Goal: Transaction & Acquisition: Book appointment/travel/reservation

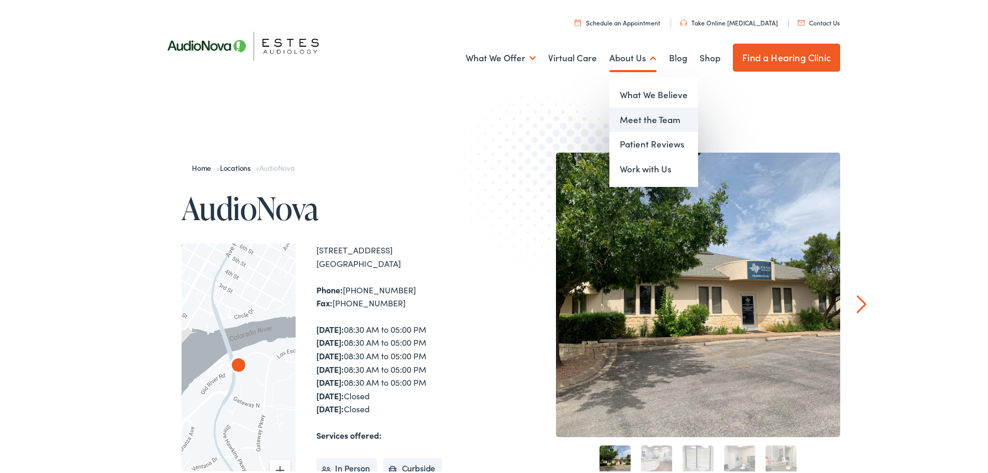
click at [625, 114] on link "Meet the Team" at bounding box center [654, 117] width 89 height 25
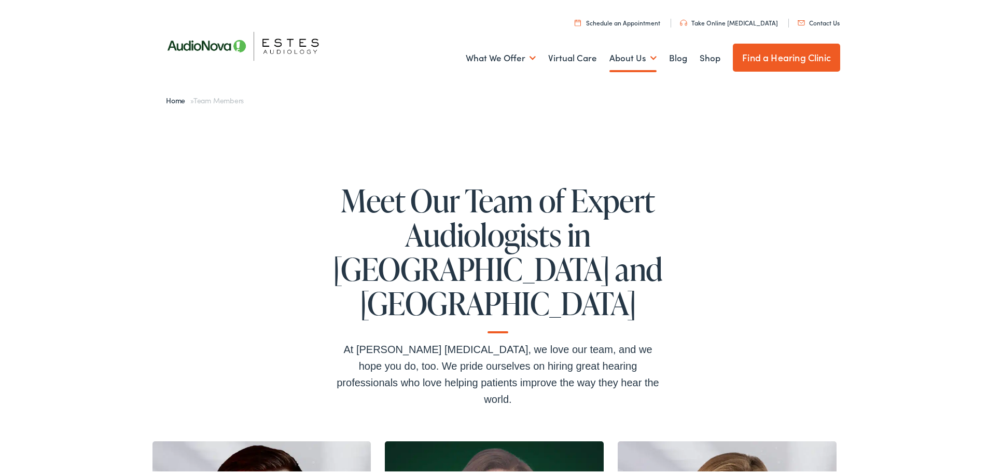
click at [649, 19] on link "Schedule an Appointment" at bounding box center [618, 20] width 86 height 9
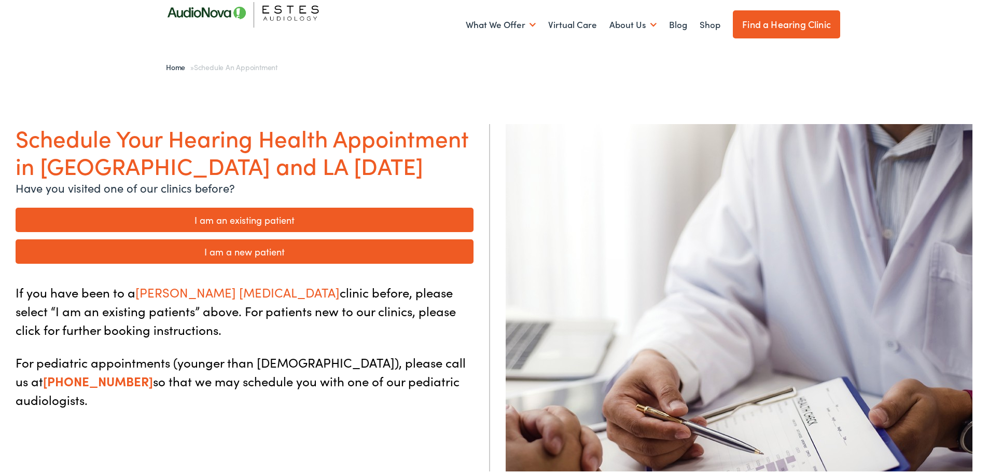
scroll to position [52, 0]
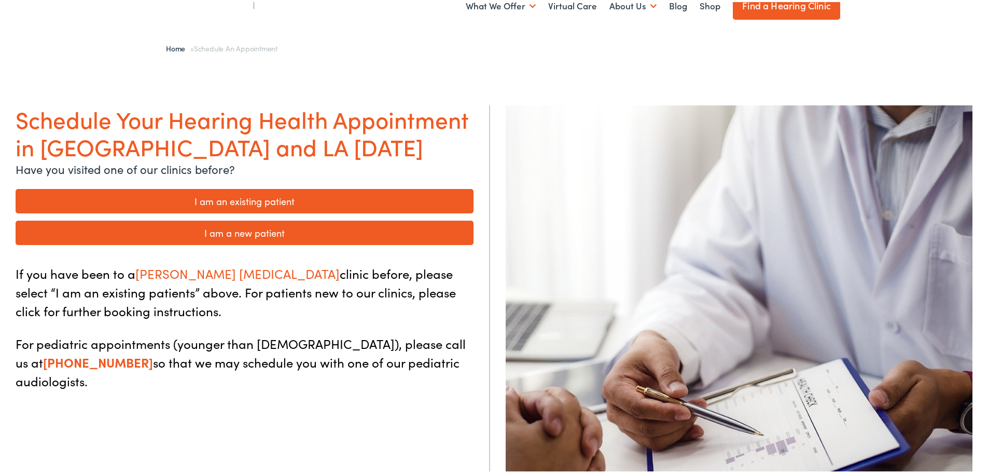
click at [285, 199] on link "I am an existing patient" at bounding box center [245, 199] width 458 height 24
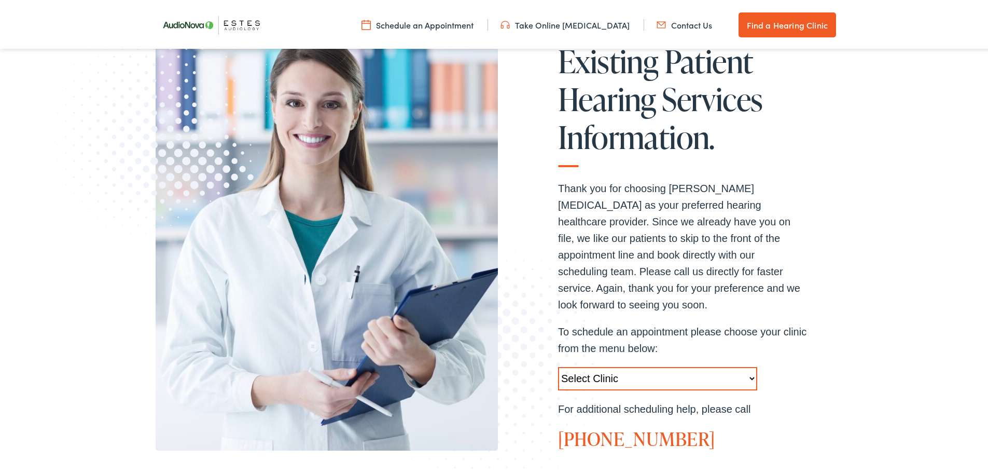
scroll to position [208, 0]
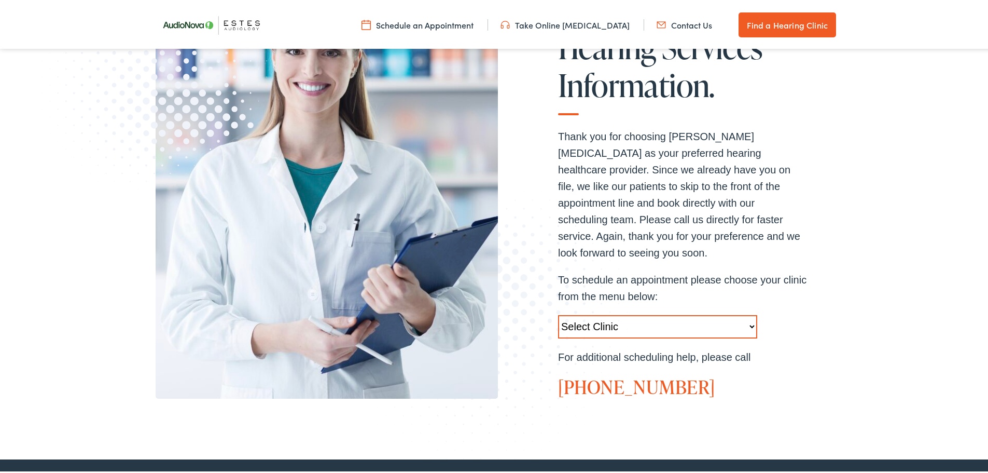
click at [750, 313] on select "Select Clinic Austin-TX-AudioNova 1206 W. 38th Street Boerne-TX-AudioNova 1112 …" at bounding box center [657, 324] width 199 height 23
select select "https://hearlifeagain.alpacaaudiology.com/locations/marble-falls/"
click at [558, 313] on select "Select Clinic Austin-TX-AudioNova 1206 W. 38th Street Boerne-TX-AudioNova 1112 …" at bounding box center [657, 324] width 199 height 23
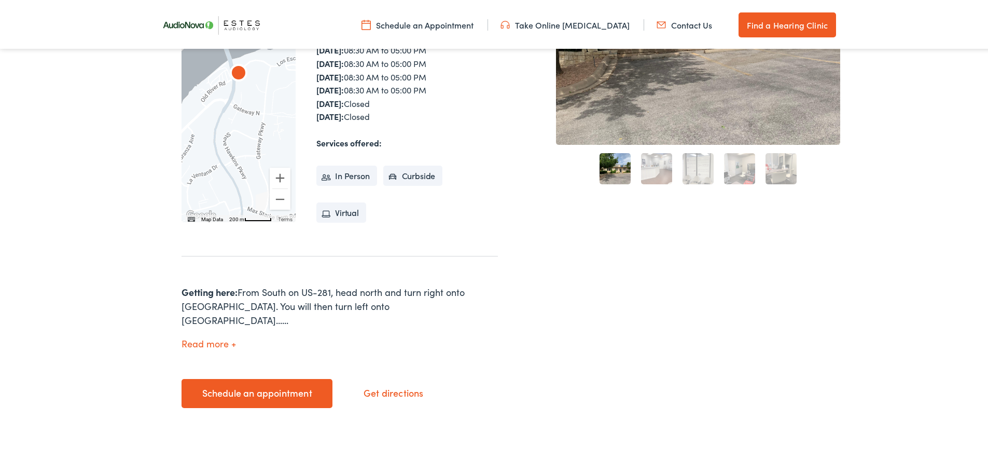
scroll to position [311, 0]
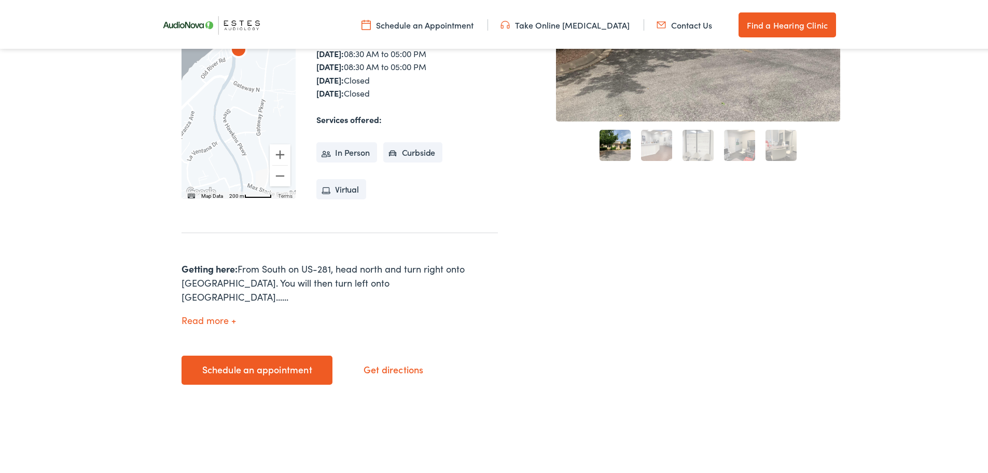
click at [268, 353] on link "Schedule an appointment" at bounding box center [257, 367] width 151 height 29
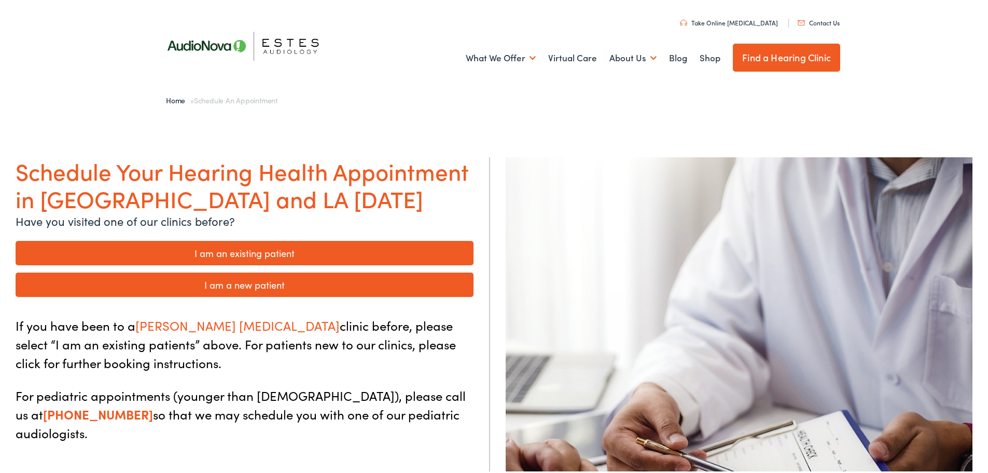
click at [254, 251] on link "I am an existing patient" at bounding box center [245, 251] width 458 height 24
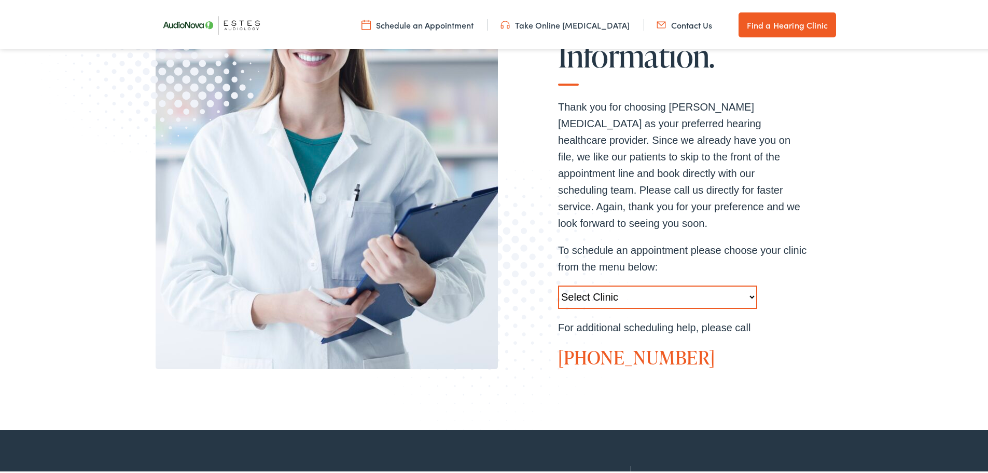
scroll to position [311, 0]
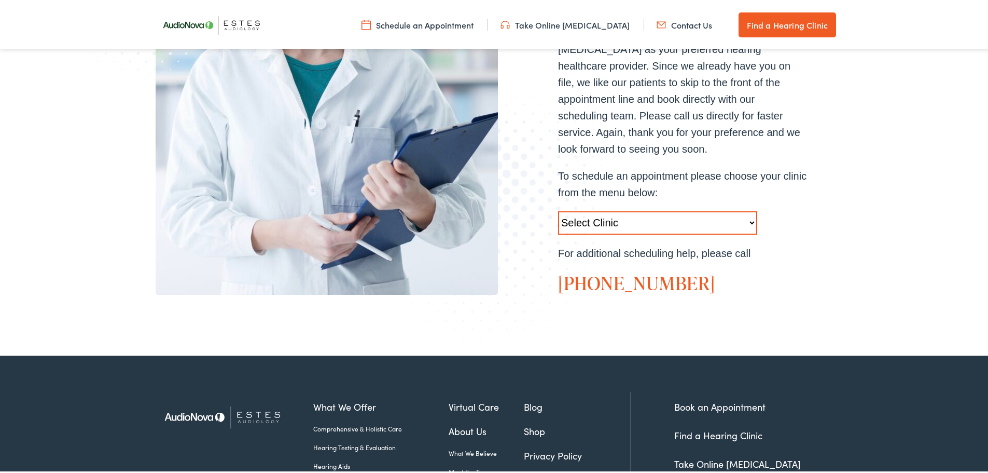
click at [751, 209] on select "Select Clinic Austin-TX-AudioNova 1206 W. 38th Street Boerne-TX-AudioNova 1112 …" at bounding box center [657, 220] width 199 height 23
select select "https://hearlifeagain.alpacaaudiology.com/locations/marble-falls/"
click at [558, 209] on select "Select Clinic Austin-TX-AudioNova 1206 W. 38th Street Boerne-TX-AudioNova 1112 …" at bounding box center [657, 220] width 199 height 23
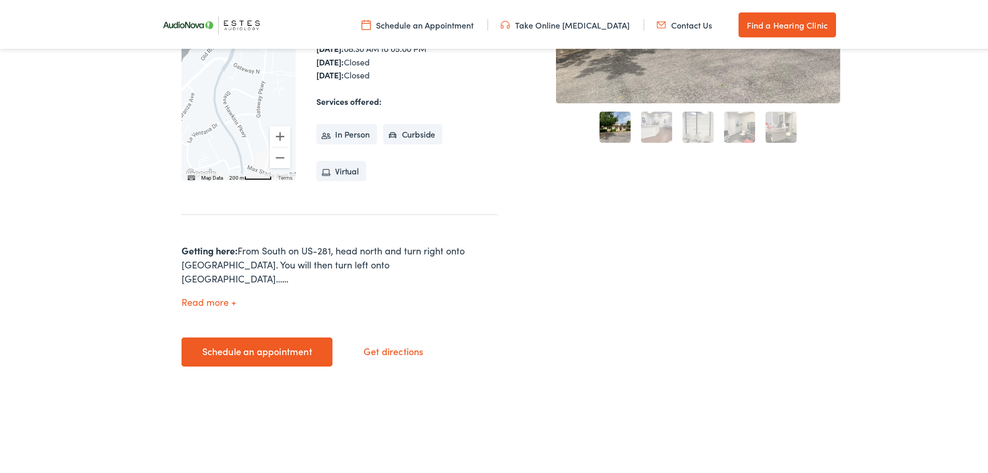
scroll to position [311, 0]
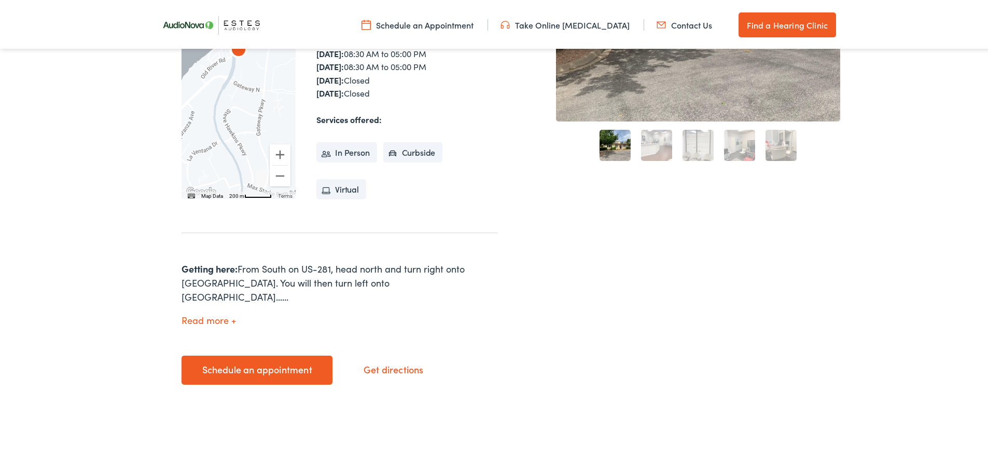
click at [229, 313] on button "Read more" at bounding box center [209, 318] width 54 height 11
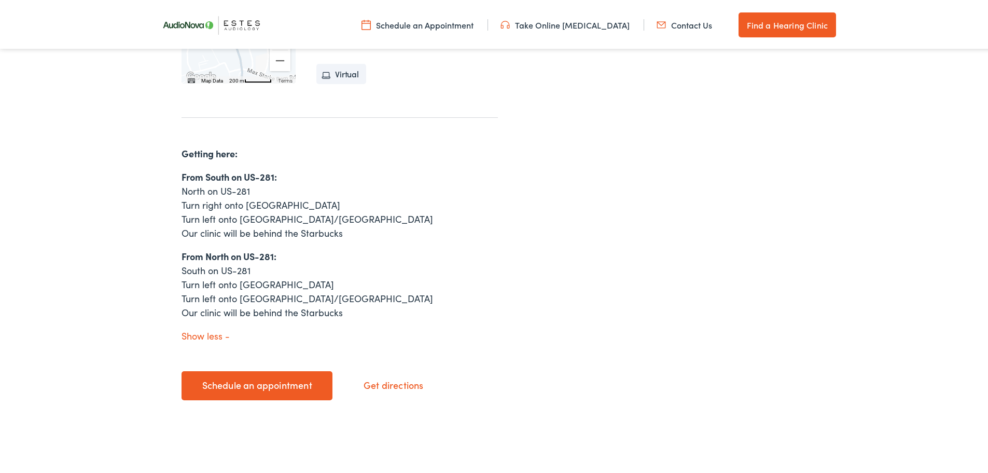
scroll to position [467, 0]
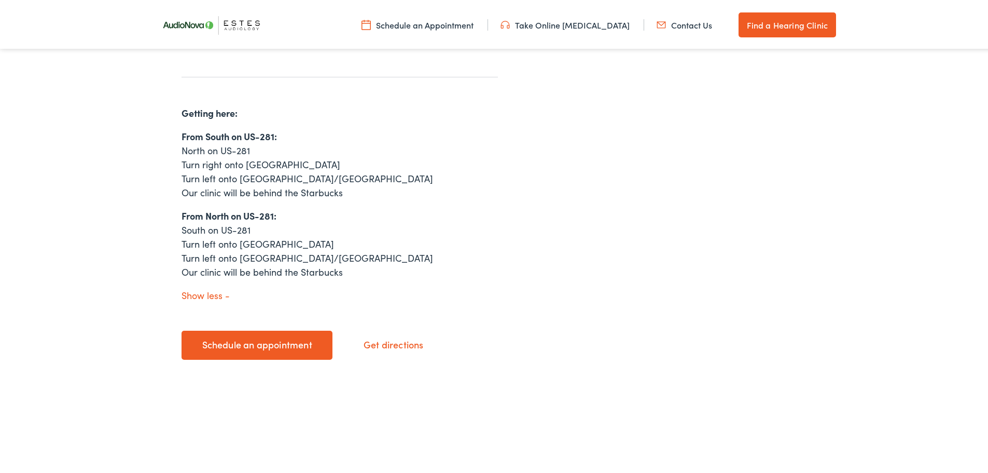
click at [243, 342] on link "Schedule an appointment" at bounding box center [257, 342] width 151 height 29
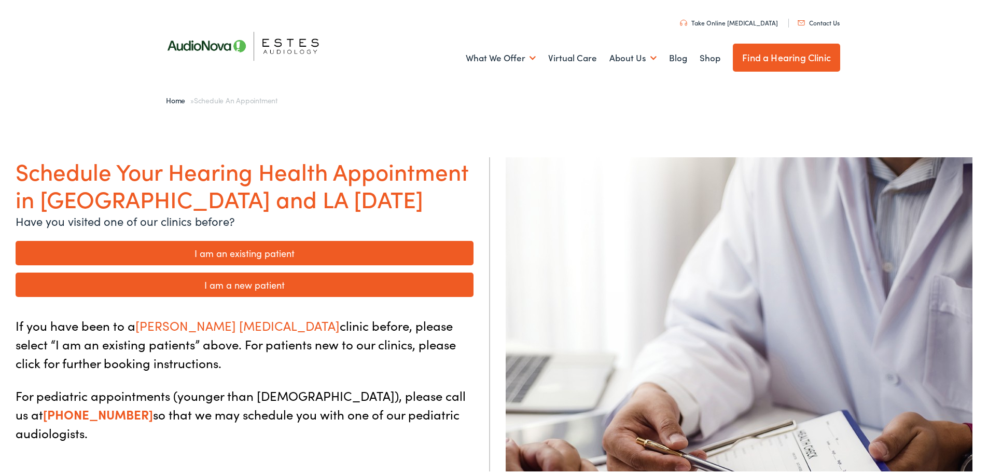
click at [262, 246] on link "I am an existing patient" at bounding box center [245, 251] width 458 height 24
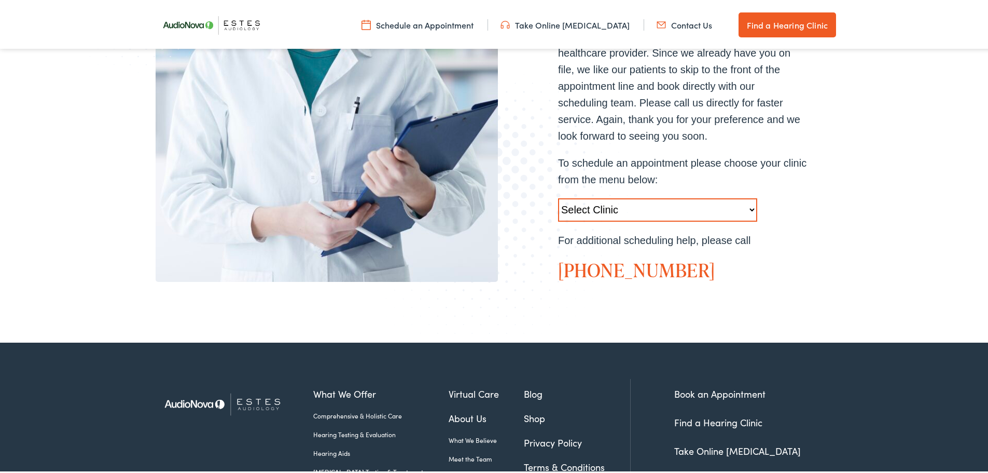
scroll to position [363, 0]
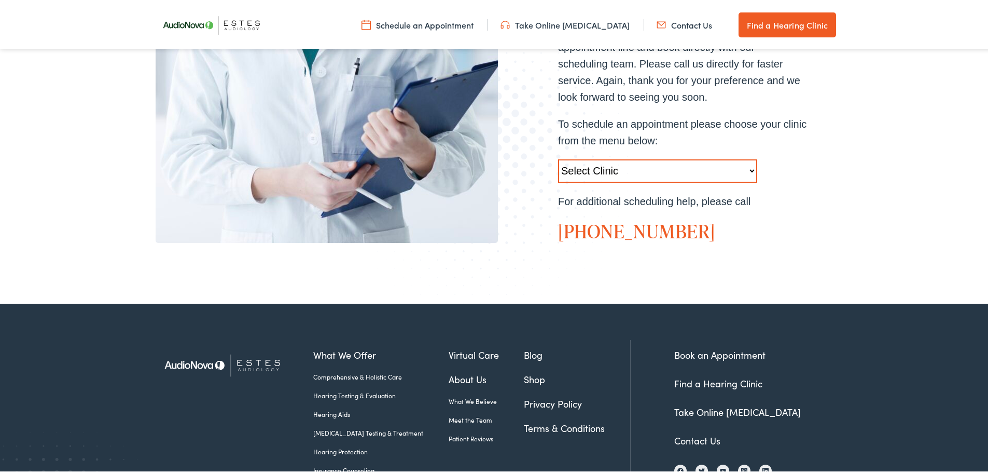
click at [750, 157] on select "Select Clinic Austin-TX-AudioNova 1206 W. 38th Street Boerne-TX-AudioNova 1112 …" at bounding box center [657, 168] width 199 height 23
select select "https://hearlifeagain.alpacaaudiology.com/locations/marble-falls/"
click at [558, 157] on select "Select Clinic Austin-TX-AudioNova 1206 W. 38th Street Boerne-TX-AudioNova 1112 …" at bounding box center [657, 168] width 199 height 23
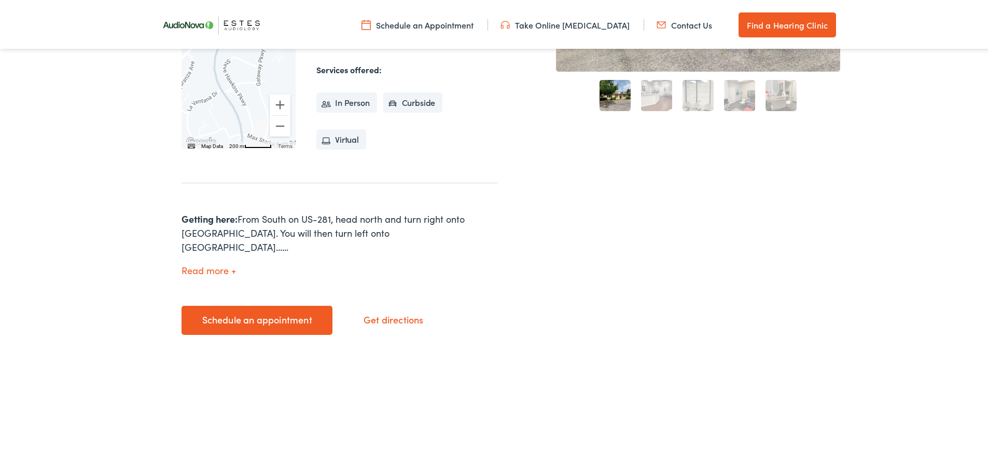
scroll to position [363, 0]
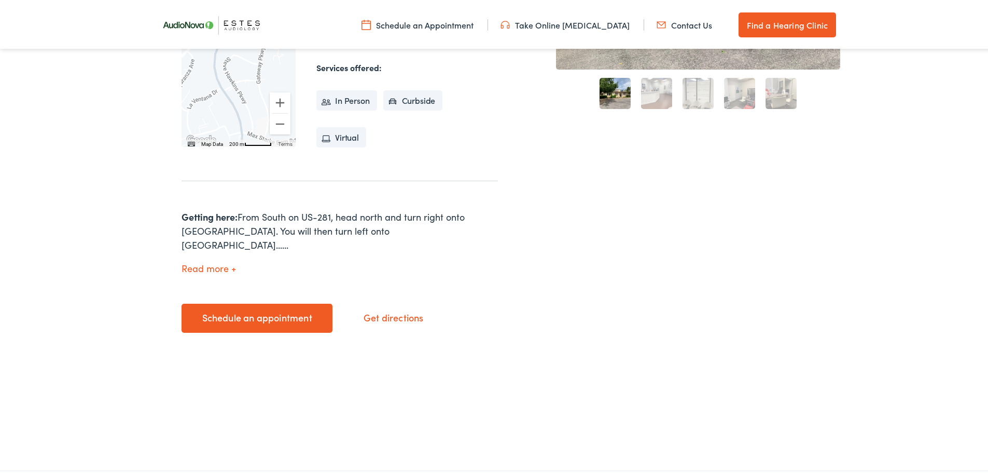
click at [229, 261] on button "Read more" at bounding box center [209, 266] width 54 height 11
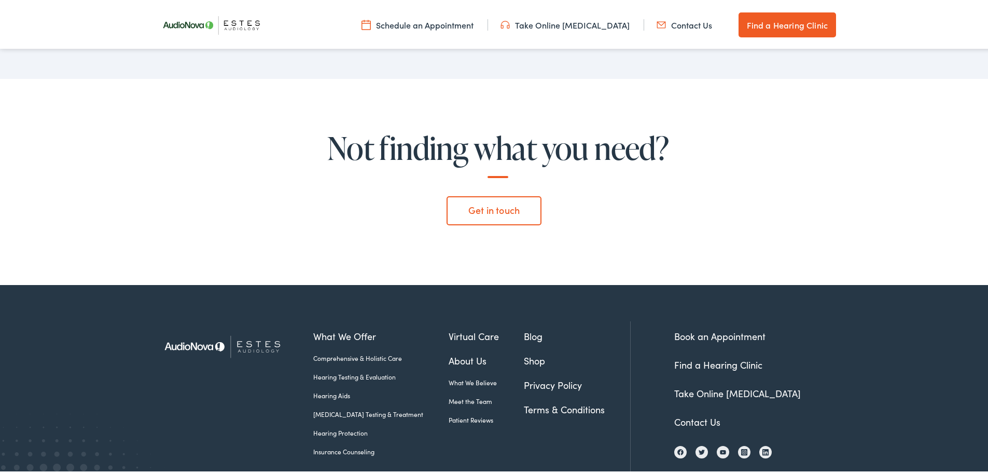
scroll to position [4448, 0]
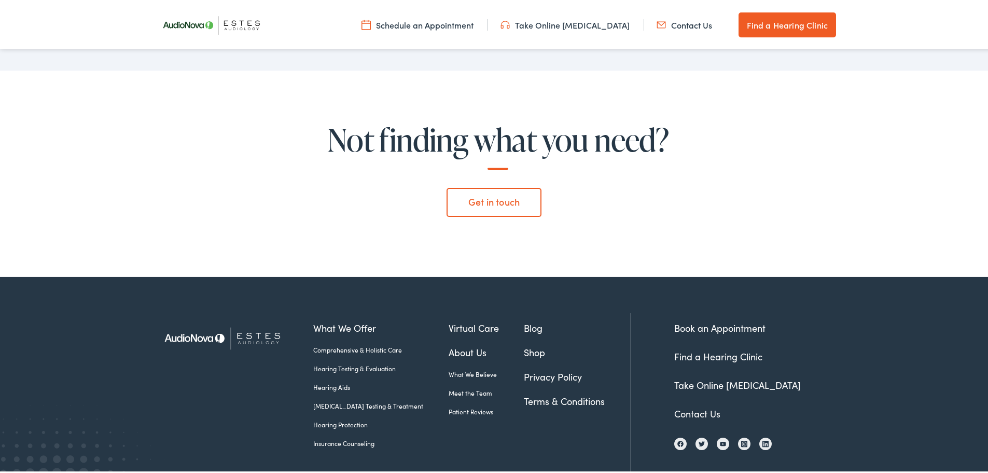
click at [712, 319] on link "Book an Appointment" at bounding box center [720, 325] width 91 height 13
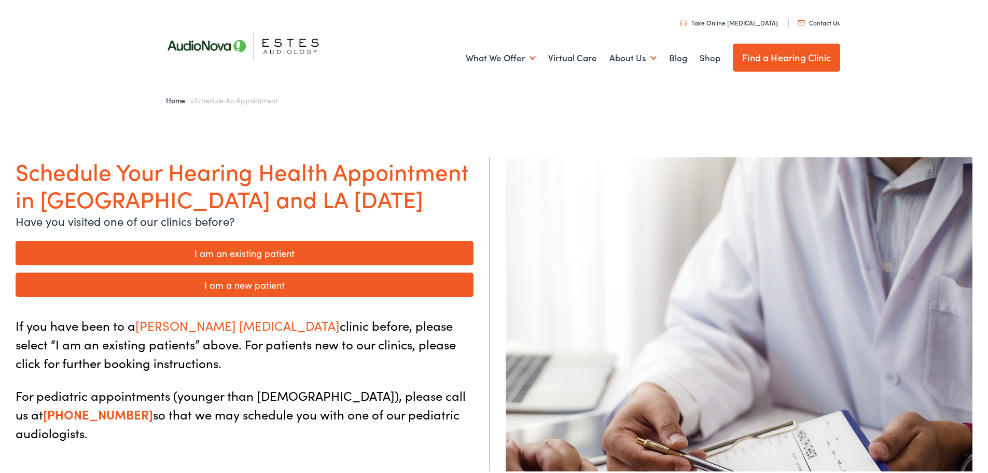
scroll to position [52, 0]
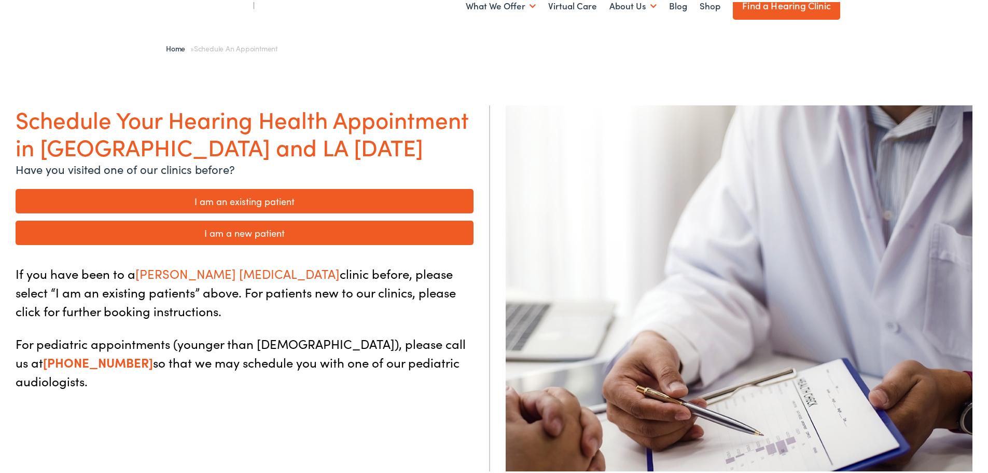
click at [235, 196] on link "I am an existing patient" at bounding box center [245, 199] width 458 height 24
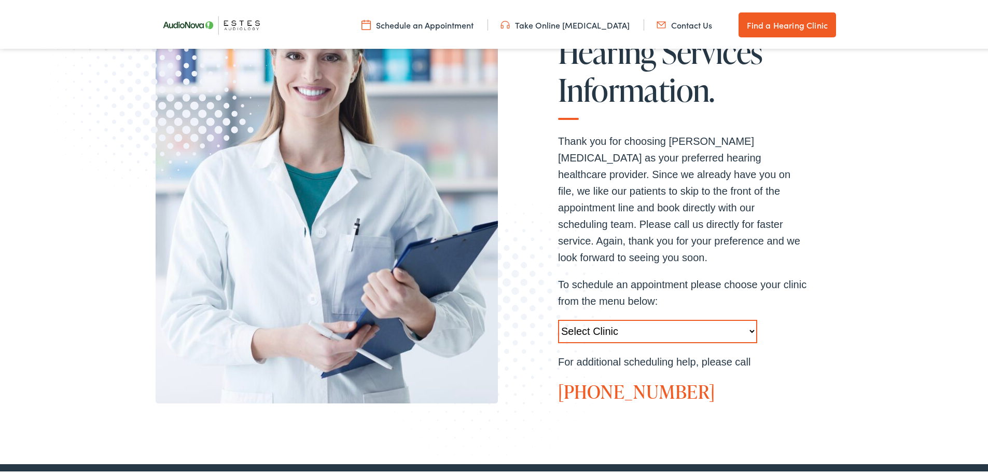
scroll to position [208, 0]
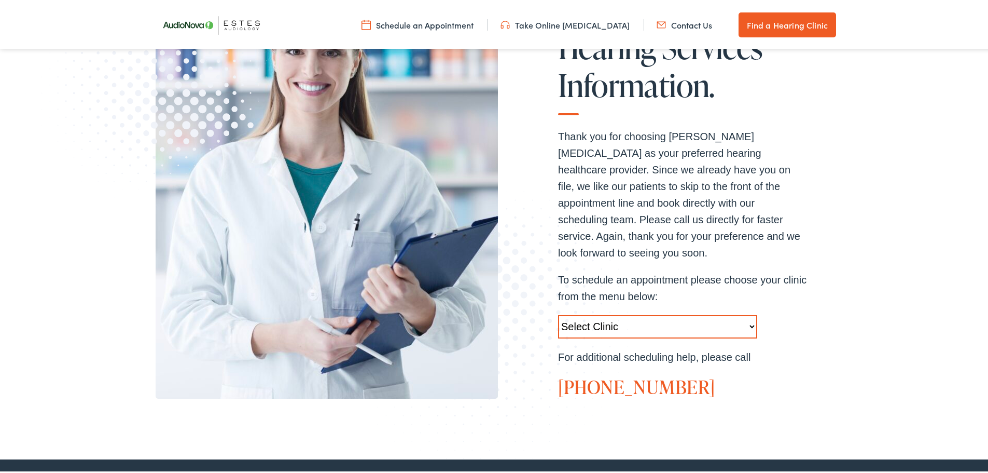
click at [751, 313] on select "Select Clinic Austin-TX-AudioNova 1206 W. 38th Street Boerne-TX-AudioNova 1112 …" at bounding box center [657, 324] width 199 height 23
select select "https://hearlifeagain.alpacaaudiology.com/locations/marble-falls/"
click at [558, 313] on select "Select Clinic Austin-TX-AudioNova 1206 W. 38th Street Boerne-TX-AudioNova 1112 …" at bounding box center [657, 324] width 199 height 23
